Goal: Task Accomplishment & Management: Manage account settings

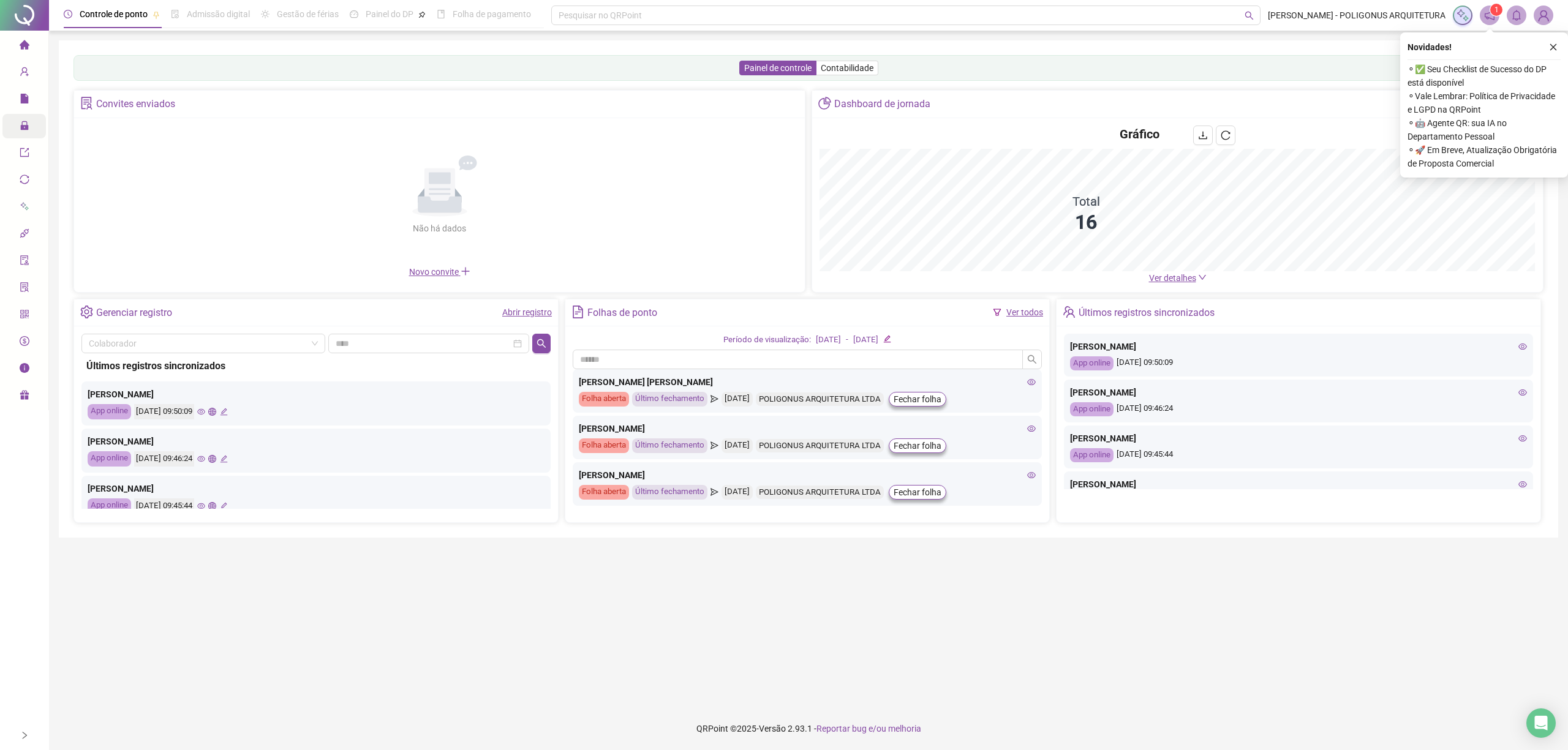
click at [26, 126] on icon "lock" at bounding box center [24, 125] width 8 height 8
click at [20, 118] on span "lock" at bounding box center [24, 127] width 10 height 25
click at [20, 123] on icon "lock" at bounding box center [24, 125] width 10 height 10
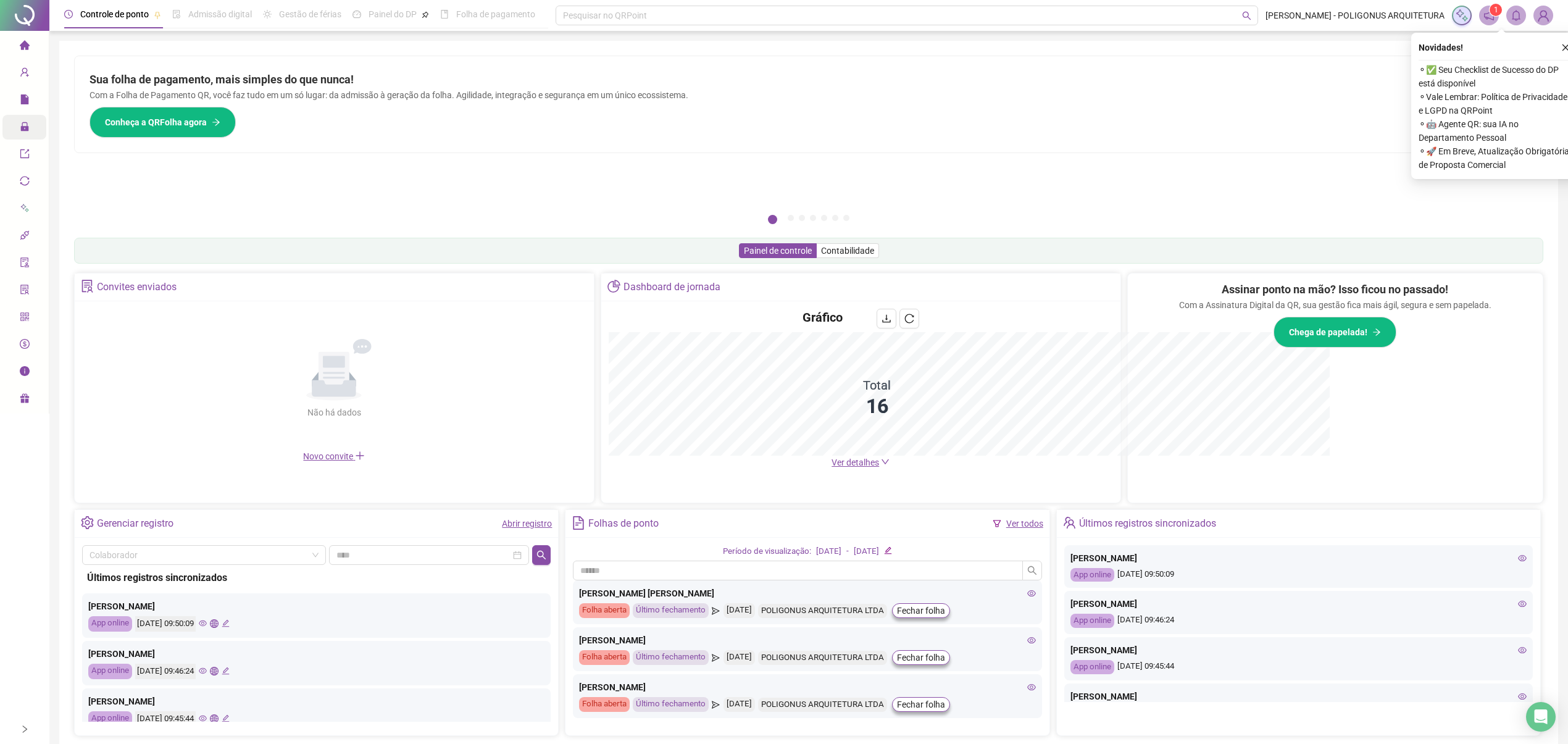
click at [24, 125] on icon "lock" at bounding box center [24, 126] width 10 height 10
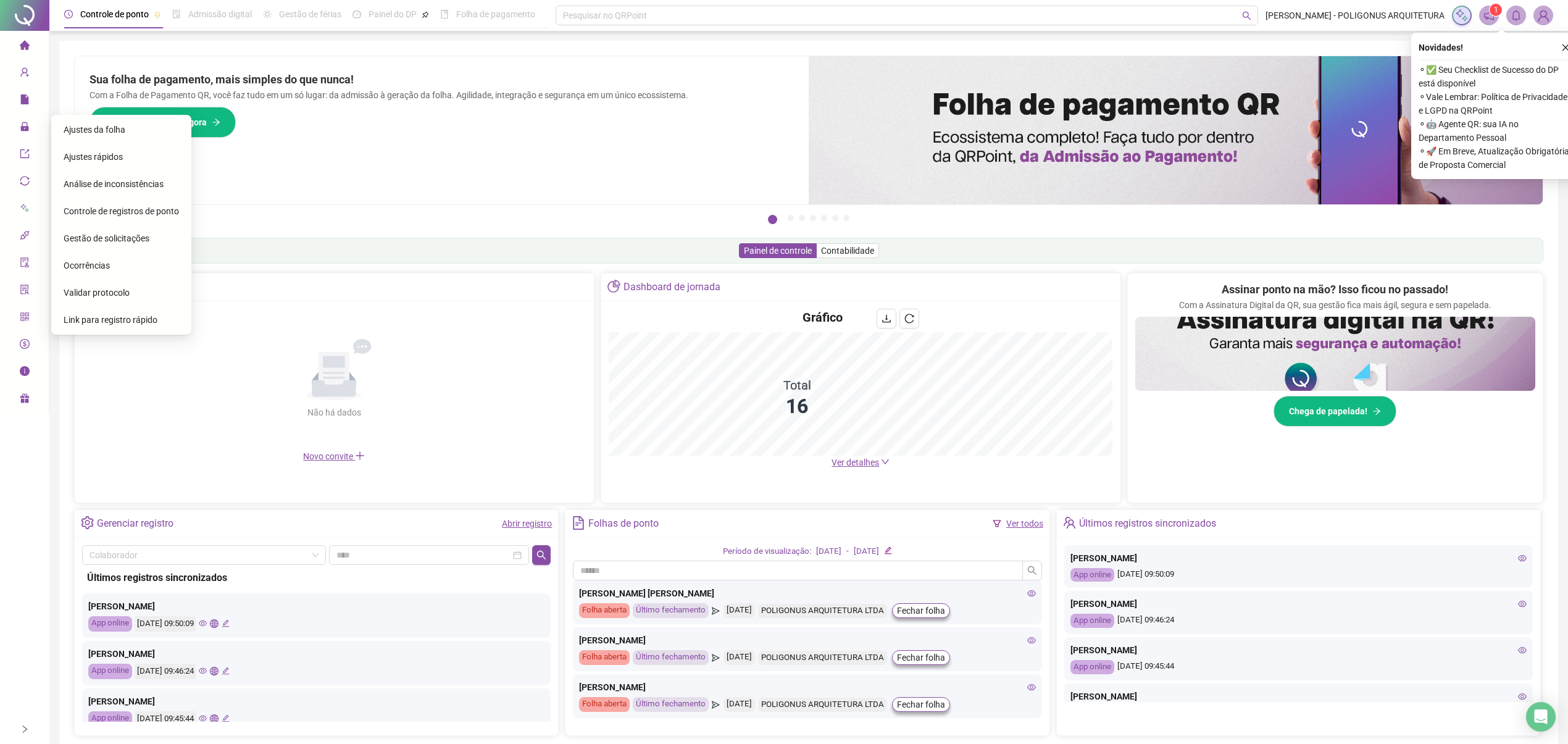
click at [104, 234] on span "Gestão de solicitações" at bounding box center [106, 238] width 86 height 10
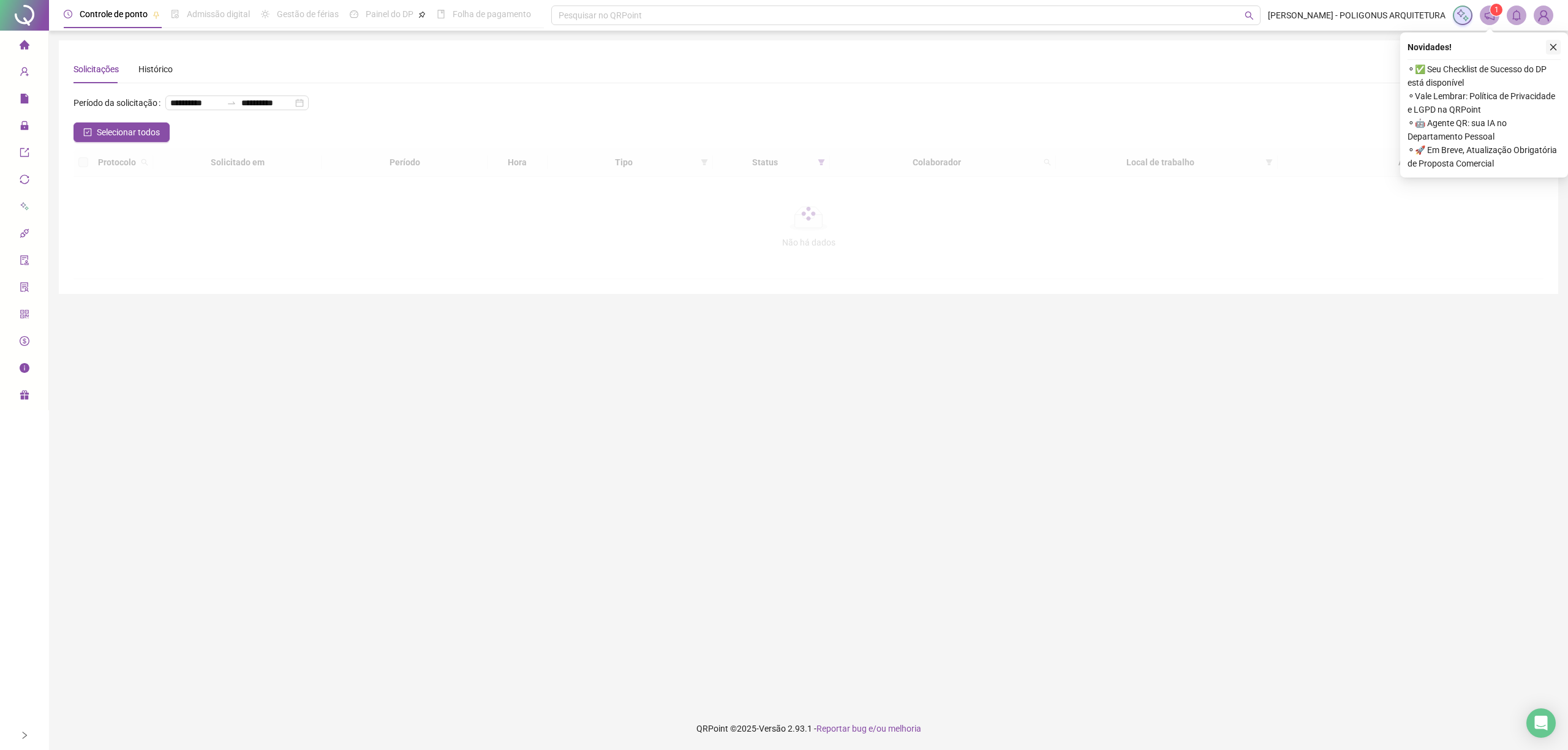
click at [1554, 46] on icon "close" at bounding box center [1553, 47] width 8 height 8
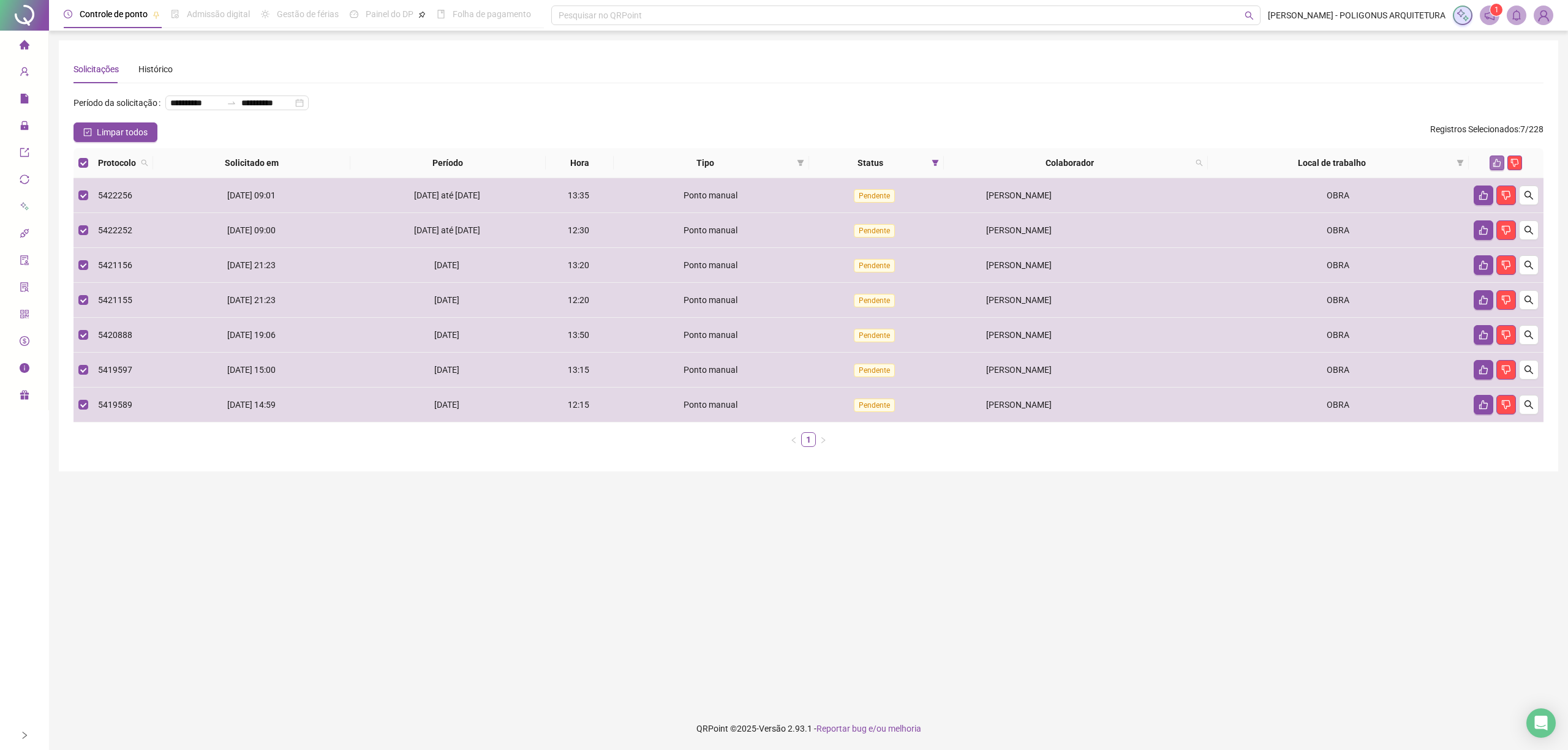
click at [1493, 165] on icon "like" at bounding box center [1497, 163] width 8 height 8
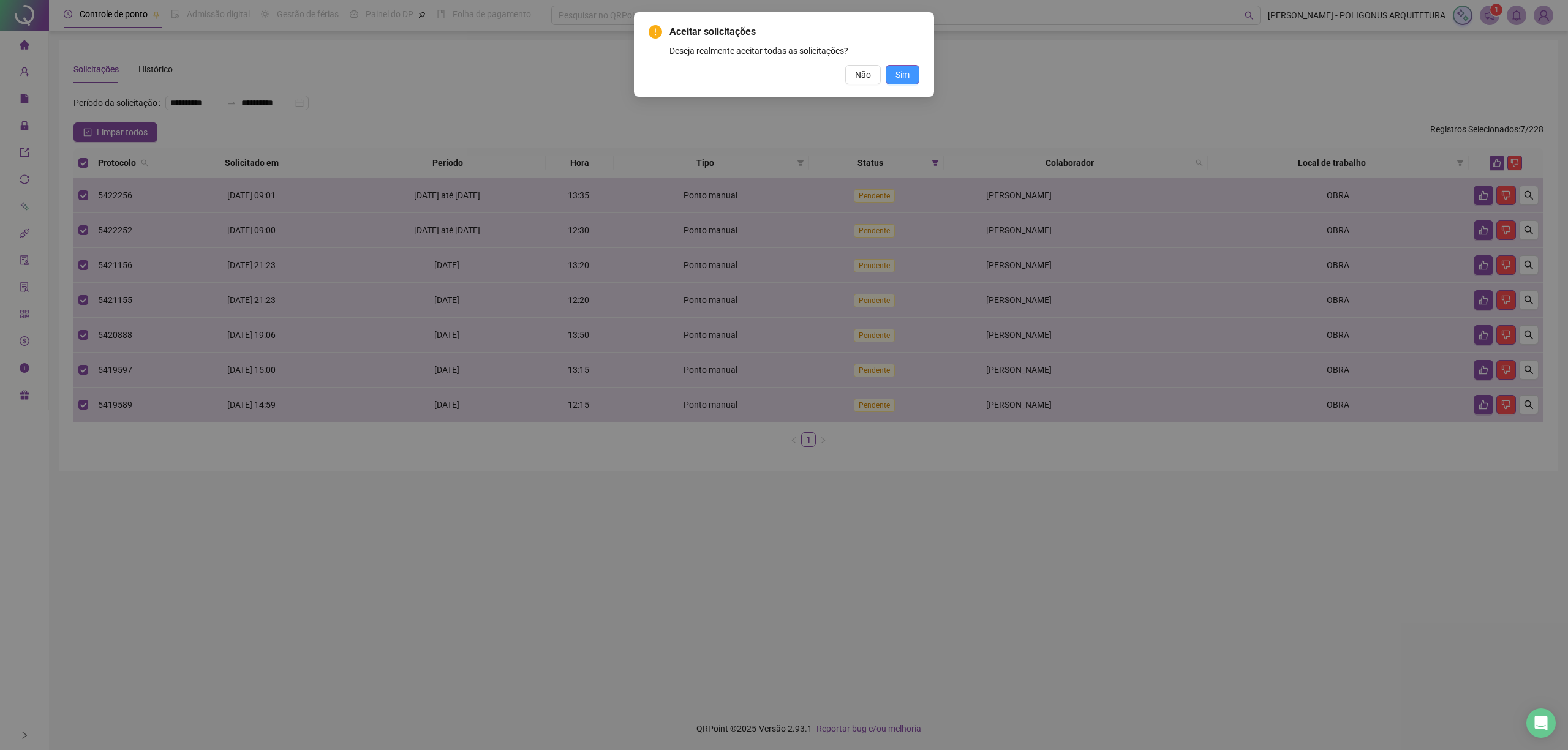
click at [899, 76] on span "Sim" at bounding box center [902, 74] width 14 height 14
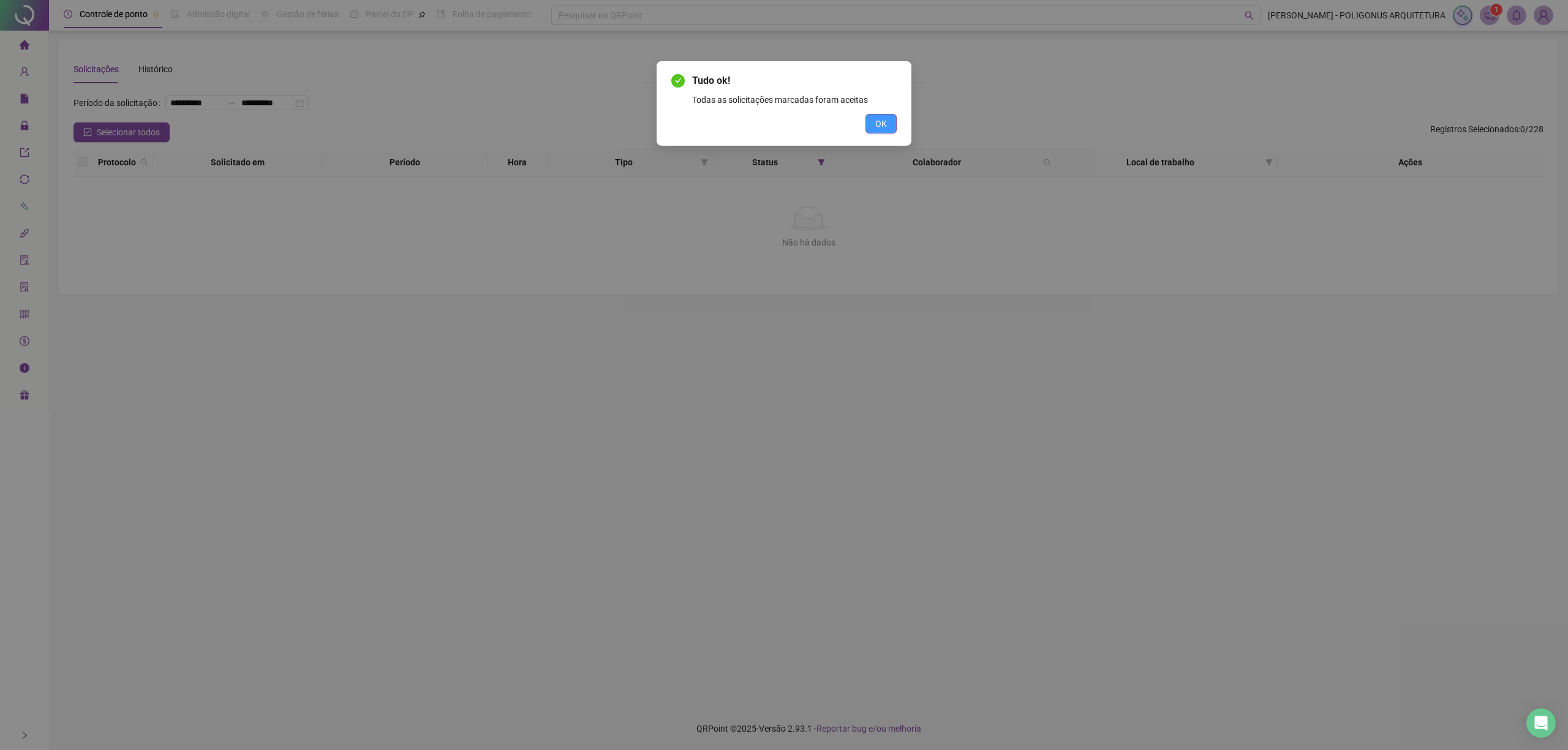
click at [888, 128] on button "OK" at bounding box center [881, 124] width 31 height 20
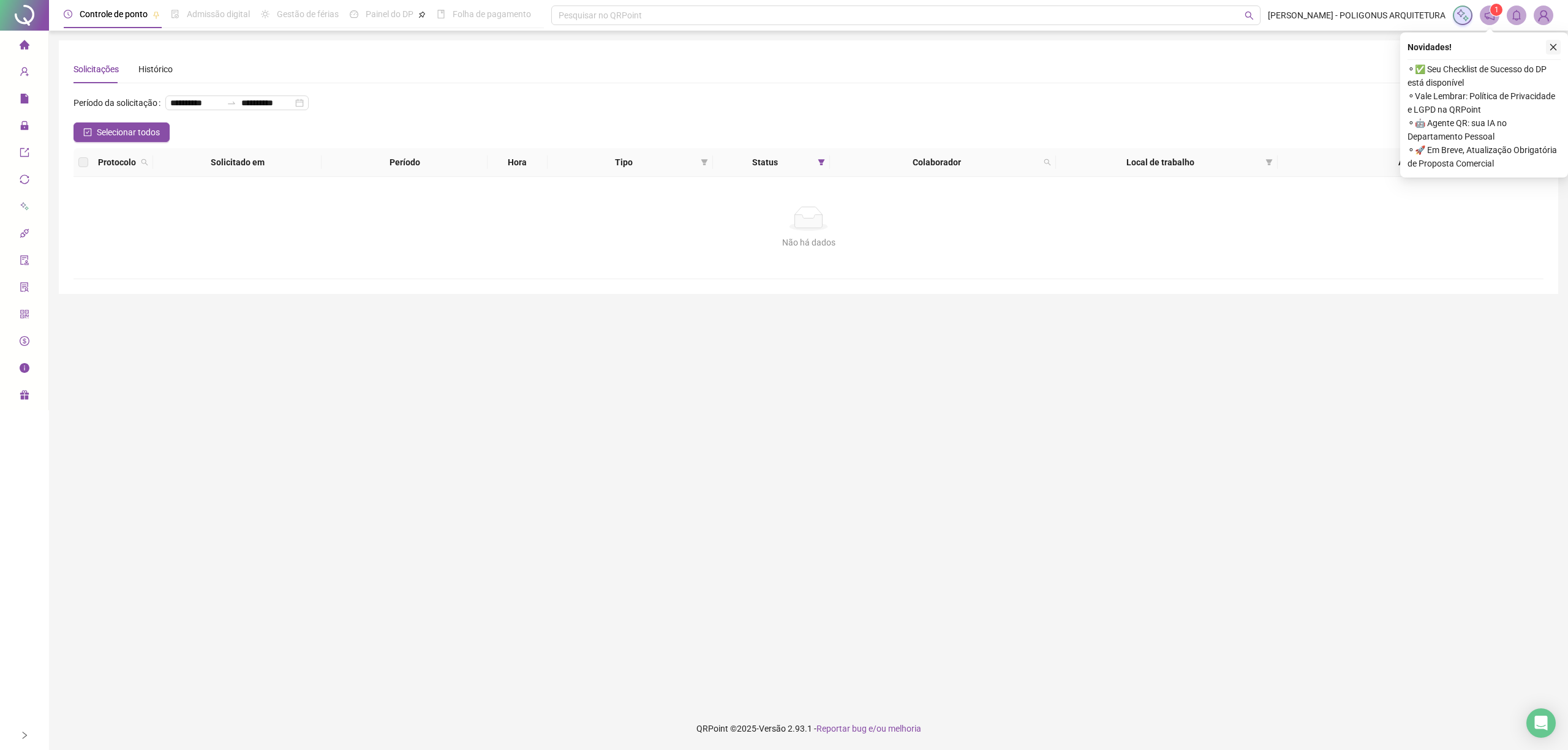
click at [1558, 44] on button "button" at bounding box center [1553, 47] width 15 height 15
click at [1552, 43] on icon "close" at bounding box center [1553, 47] width 8 height 8
click at [1558, 49] on button "button" at bounding box center [1553, 47] width 15 height 15
click at [1550, 49] on icon "close" at bounding box center [1553, 47] width 8 height 8
